Goal: Information Seeking & Learning: Learn about a topic

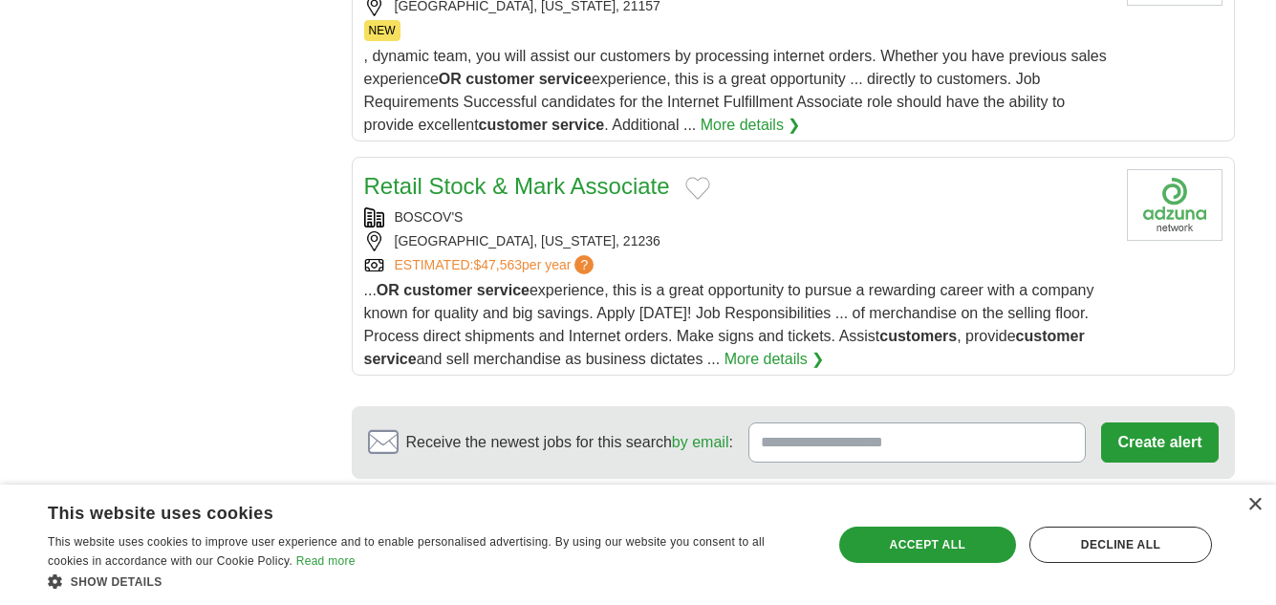
scroll to position [2525, 0]
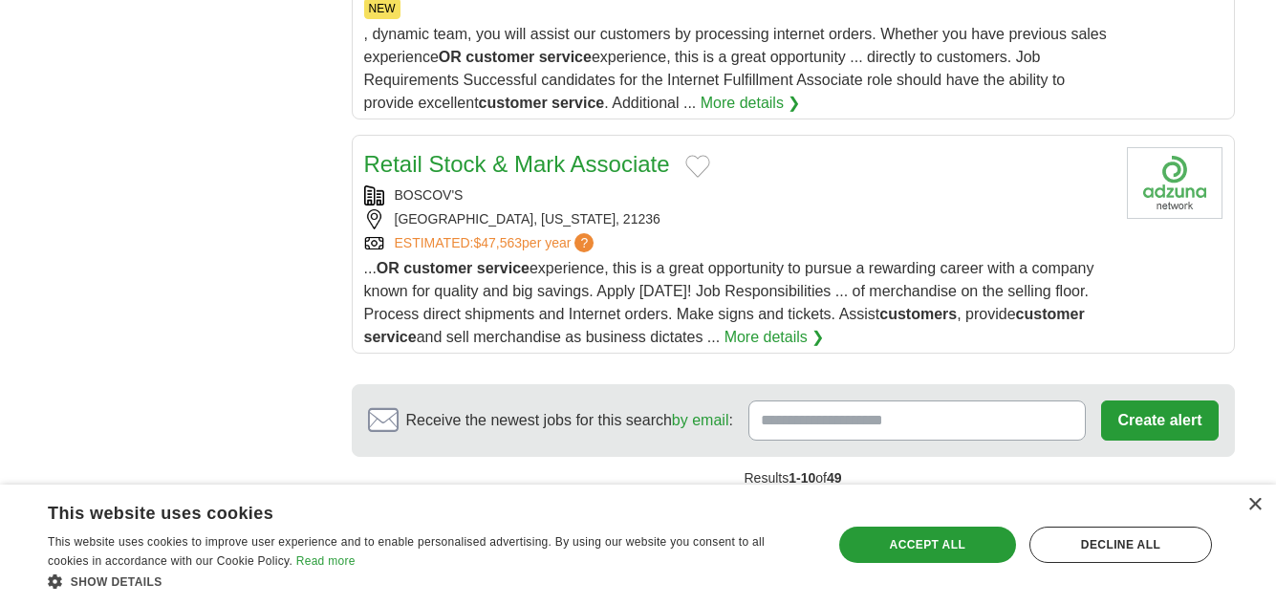
click at [738, 500] on link "2" at bounding box center [730, 520] width 33 height 40
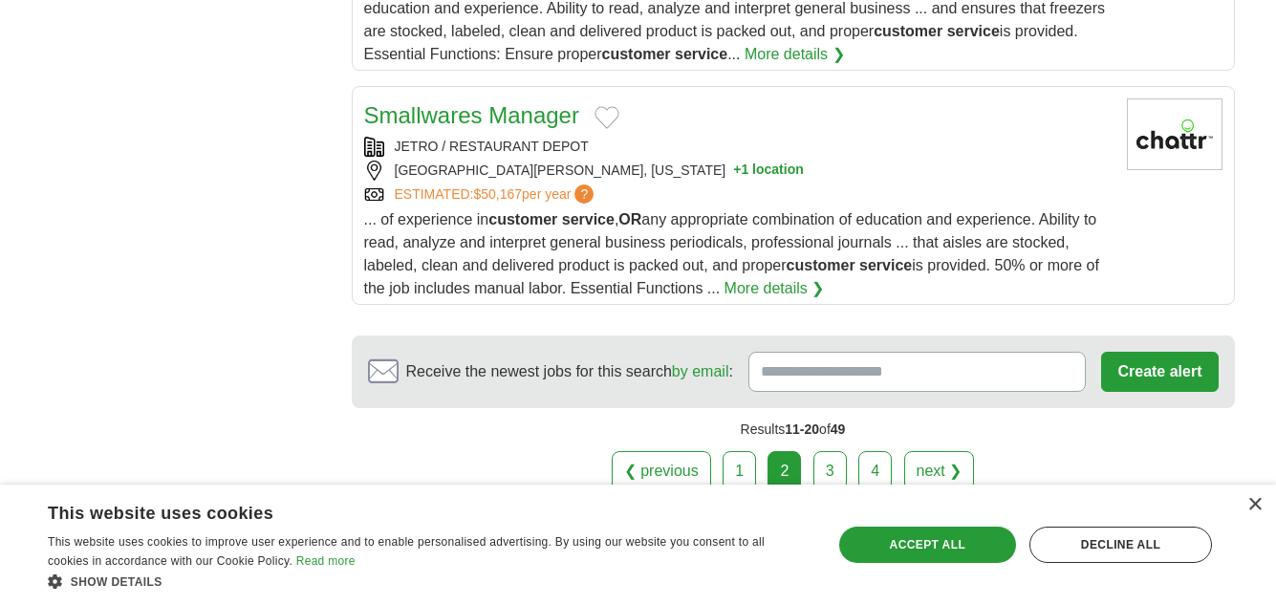
scroll to position [2527, 0]
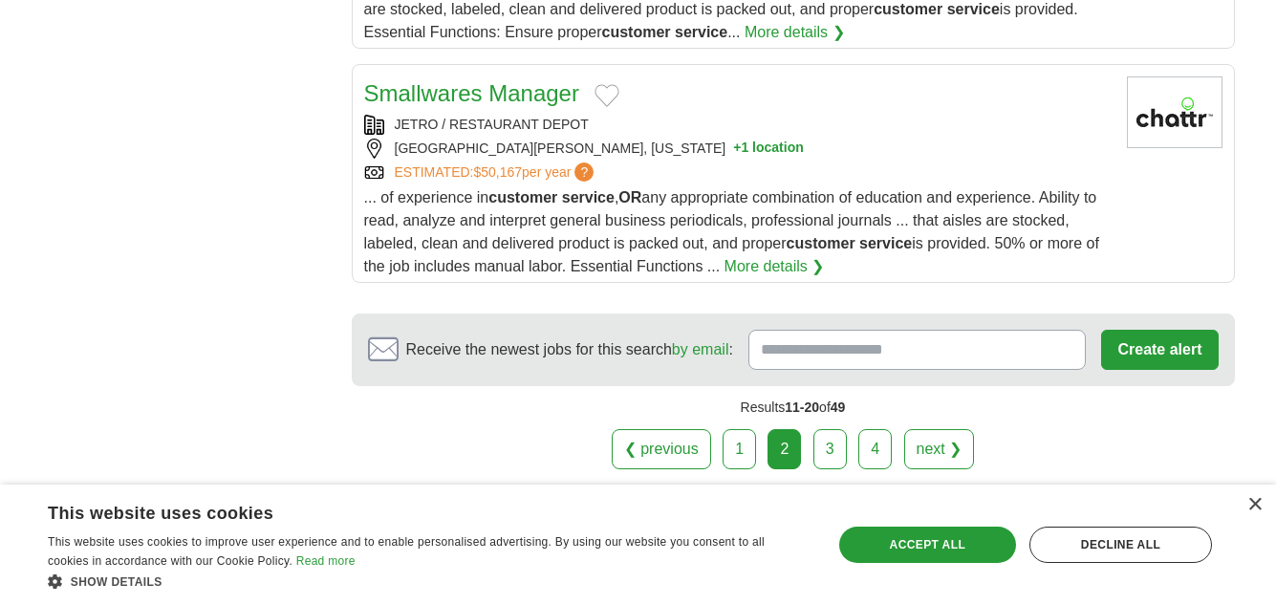
drag, startPoint x: 1283, startPoint y: 86, endPoint x: 1288, endPoint y: 513, distance: 427.4
click at [828, 446] on link "3" at bounding box center [830, 449] width 33 height 40
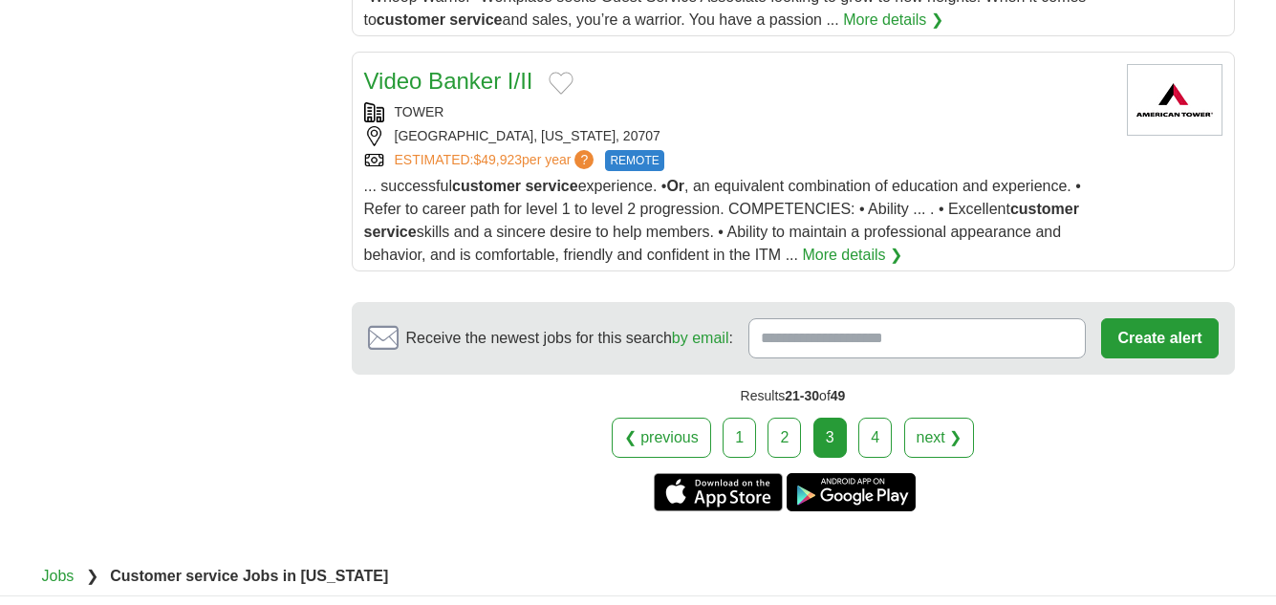
scroll to position [2578, 0]
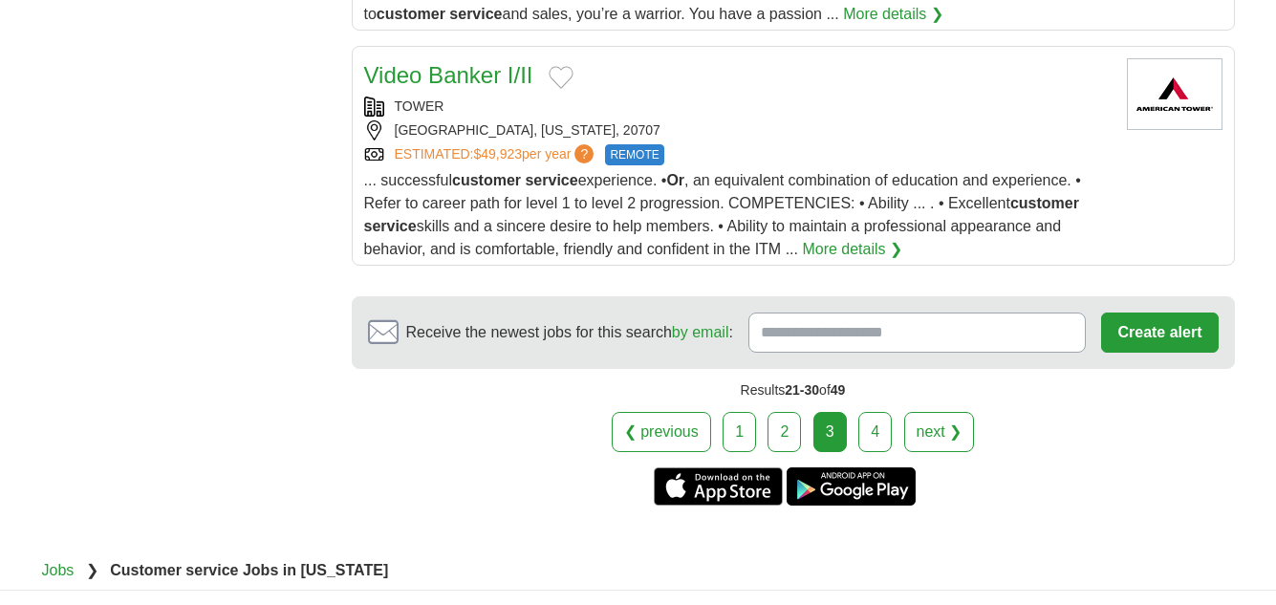
click at [869, 414] on link "4" at bounding box center [875, 432] width 33 height 40
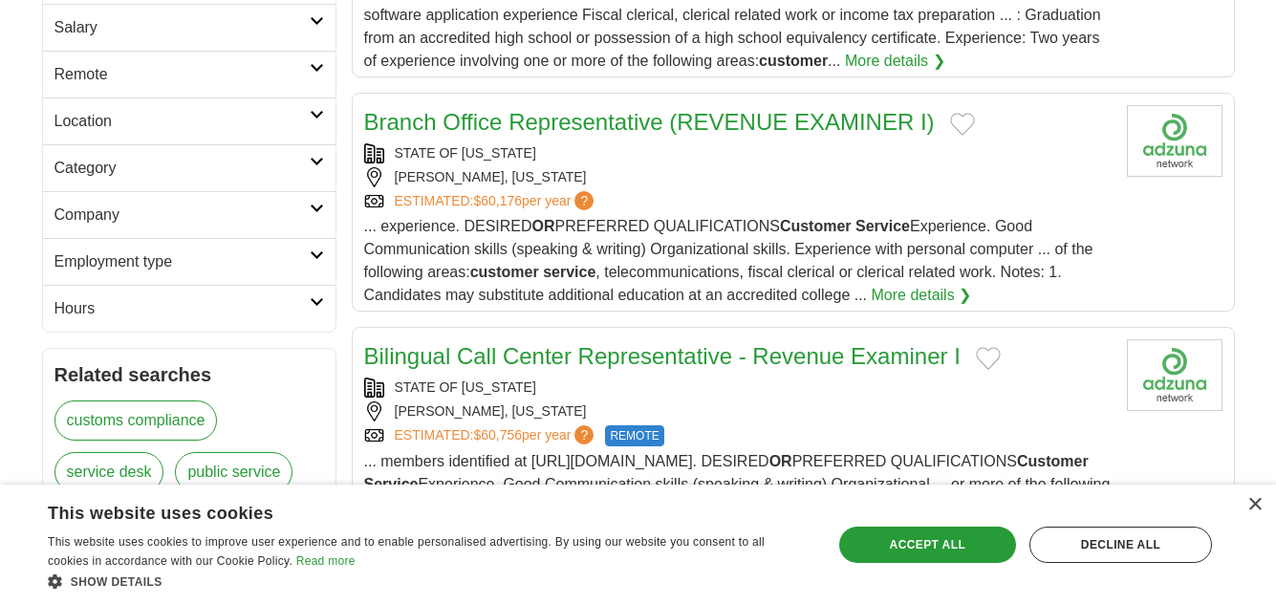
scroll to position [450, 0]
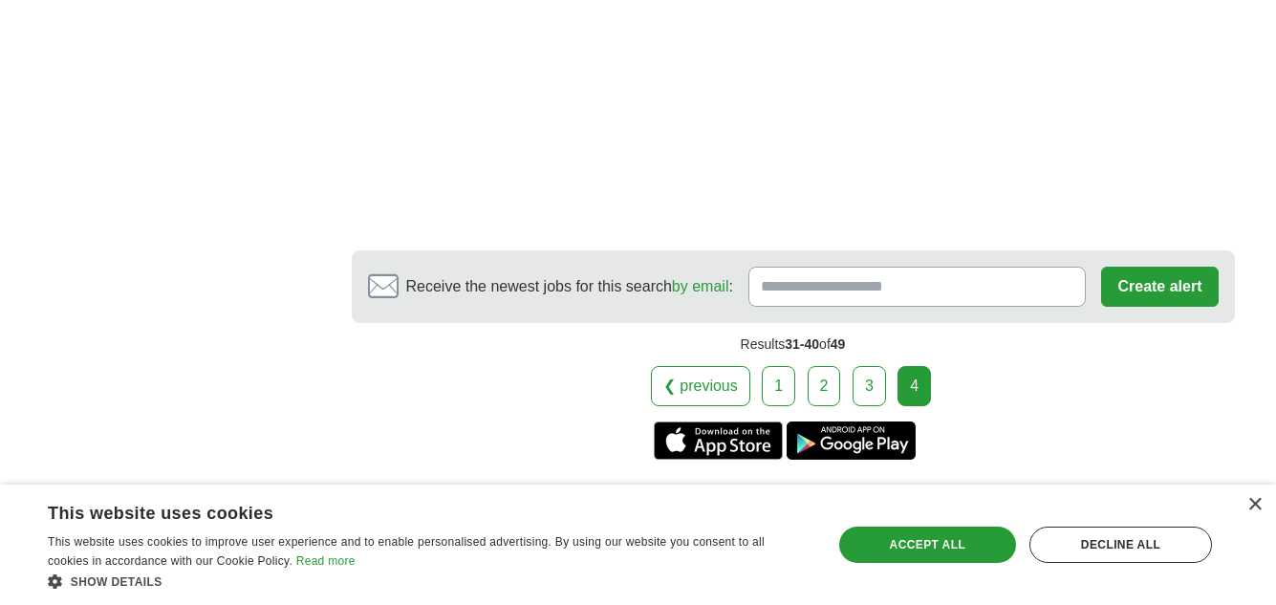
scroll to position [3022, 0]
